Goal: Transaction & Acquisition: Book appointment/travel/reservation

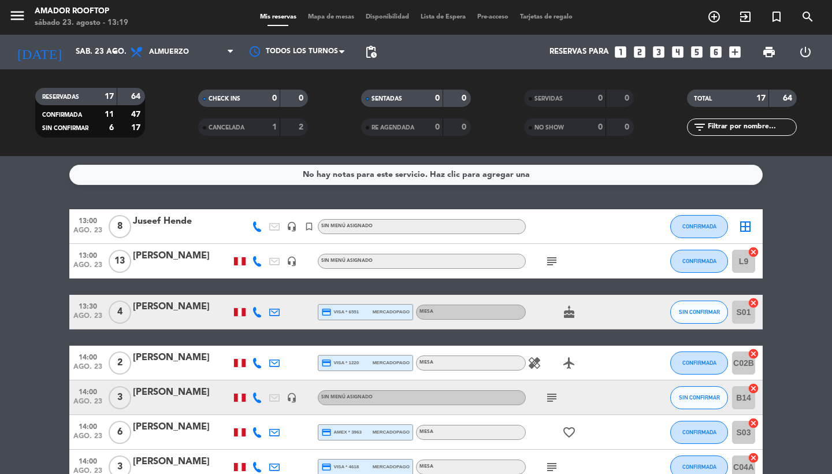
click at [642, 47] on icon "looks_two" at bounding box center [639, 51] width 15 height 15
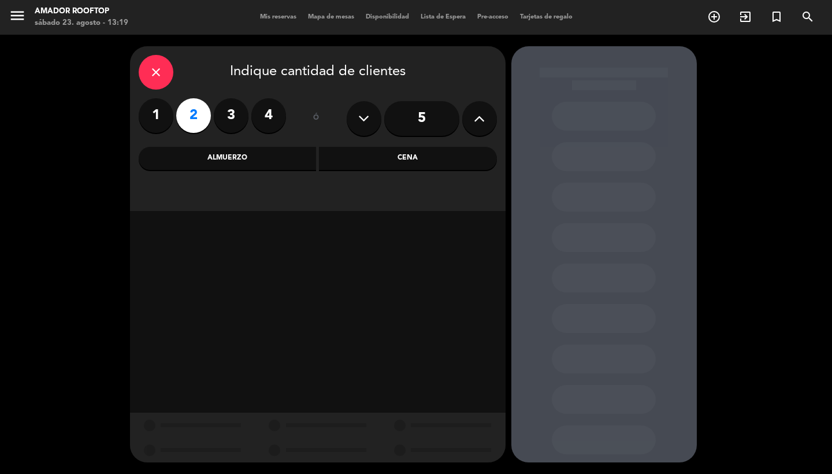
click at [264, 168] on div "Almuerzo" at bounding box center [228, 158] width 178 height 23
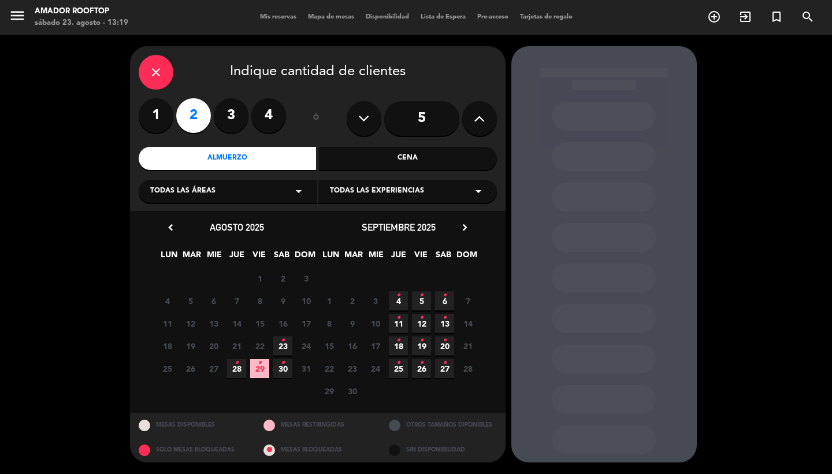
click at [281, 347] on icon "•" at bounding box center [283, 340] width 4 height 18
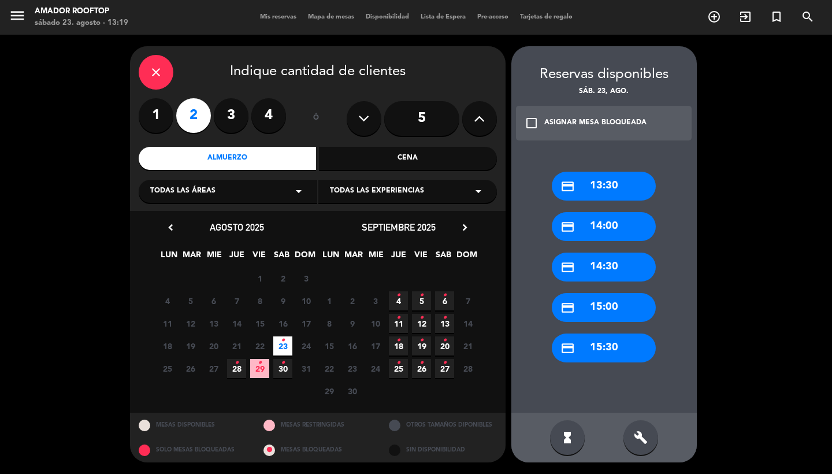
click at [598, 272] on div "credit_card 14:30" at bounding box center [604, 266] width 104 height 29
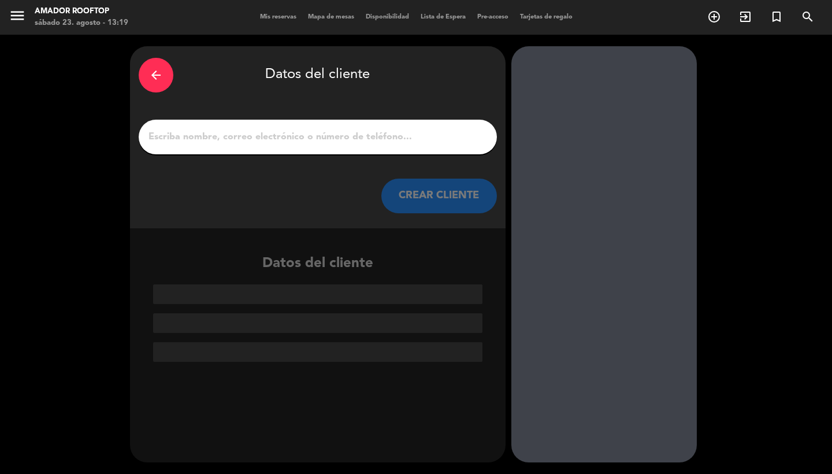
click at [337, 141] on input "1" at bounding box center [317, 137] width 341 height 16
paste input "[PERSON_NAME]"
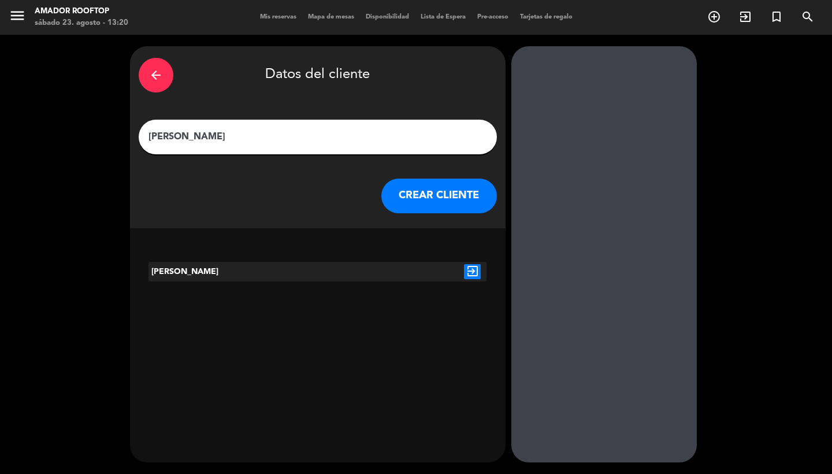
type input "[PERSON_NAME]"
click at [470, 276] on icon "exit_to_app" at bounding box center [472, 271] width 17 height 15
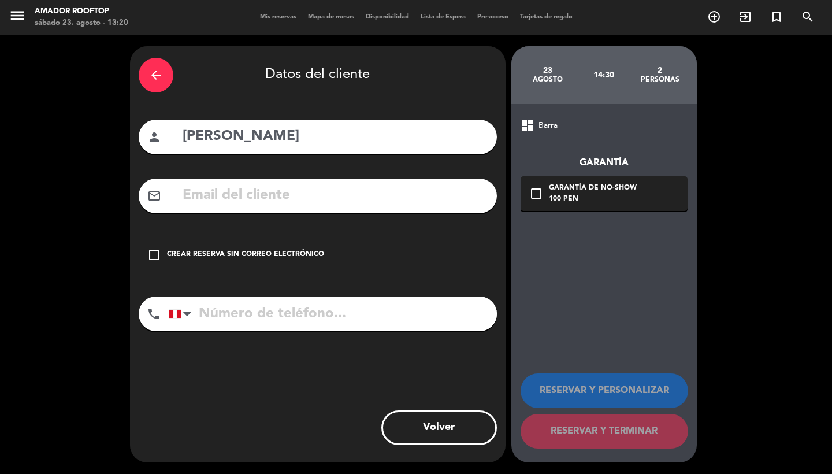
click at [251, 255] on div "Crear reserva sin correo electrónico" at bounding box center [245, 255] width 157 height 12
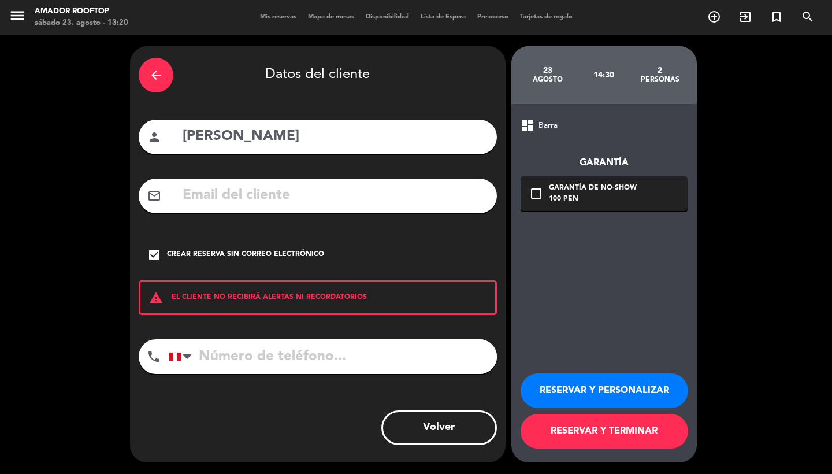
click at [265, 351] on input "tel" at bounding box center [333, 356] width 328 height 35
paste input "[PHONE_NUMBER]"
type input "[PHONE_NUMBER]"
click at [583, 383] on button "RESERVAR Y PERSONALIZAR" at bounding box center [605, 390] width 168 height 35
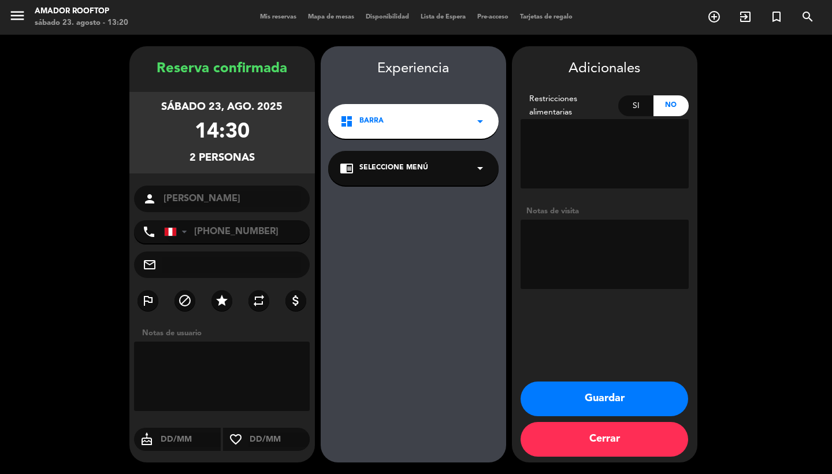
click at [562, 231] on textarea at bounding box center [605, 254] width 168 height 69
type textarea "PR [PERSON_NAME] [PERSON_NAME]"
click at [626, 386] on button "Guardar" at bounding box center [605, 398] width 168 height 35
